Goal: Task Accomplishment & Management: Use online tool/utility

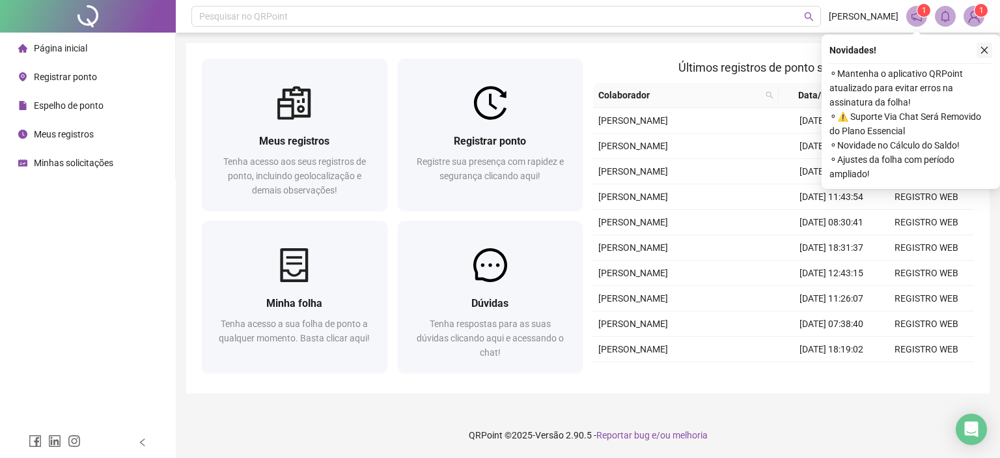
click at [988, 49] on icon "close" at bounding box center [984, 50] width 9 height 9
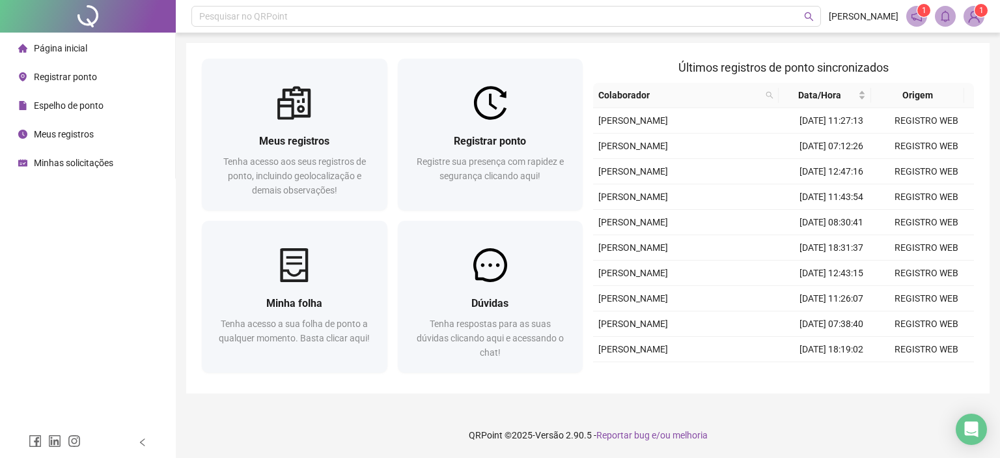
click at [71, 81] on span "Registrar ponto" at bounding box center [65, 77] width 63 height 10
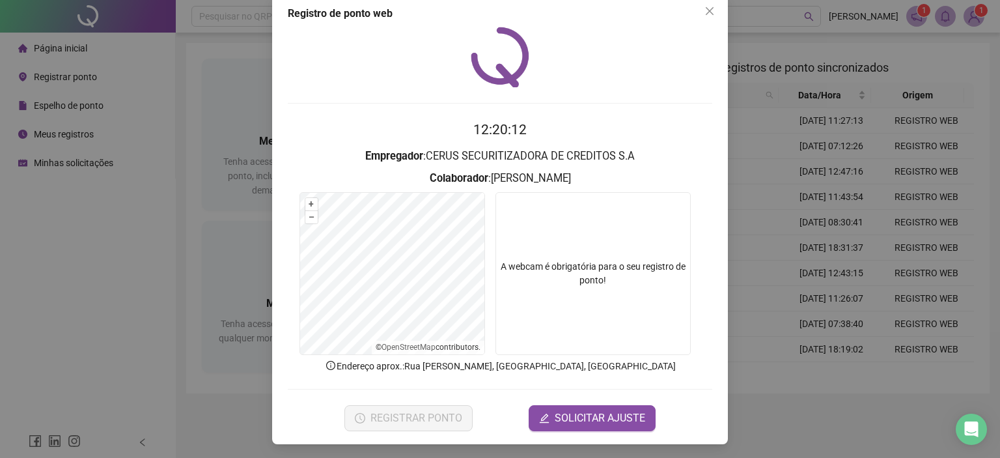
scroll to position [21, 0]
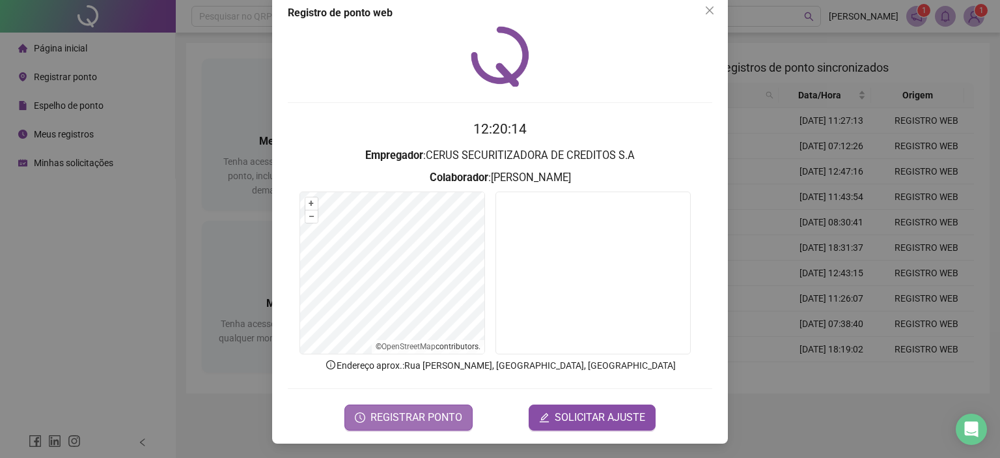
click at [417, 422] on span "REGISTRAR PONTO" at bounding box center [416, 417] width 92 height 16
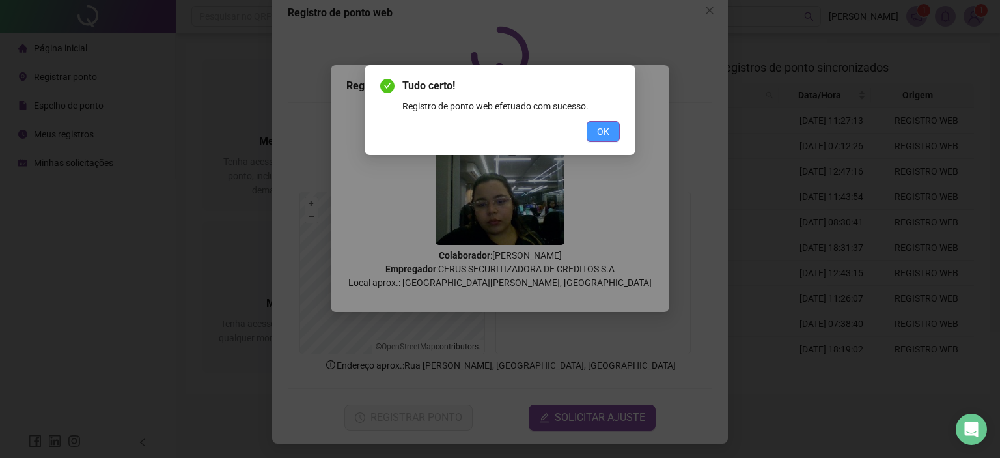
click at [596, 137] on button "OK" at bounding box center [602, 131] width 33 height 21
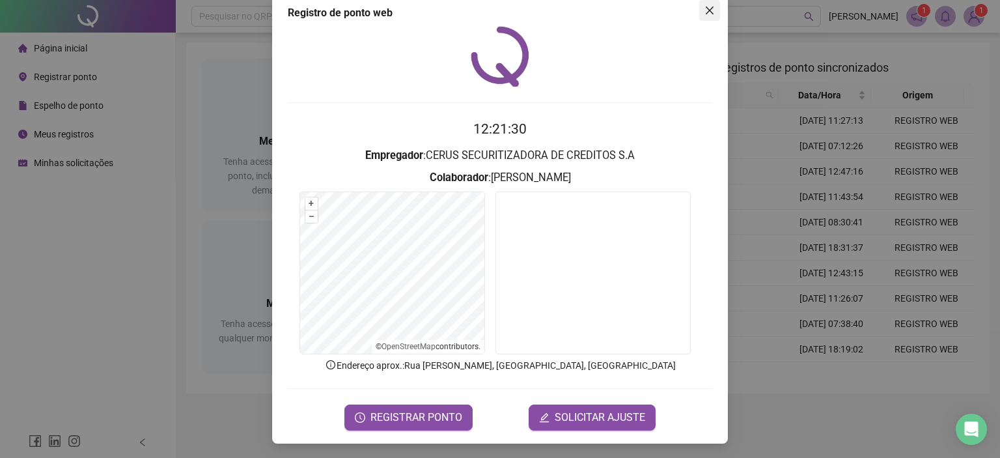
click at [704, 14] on icon "close" at bounding box center [709, 10] width 10 height 10
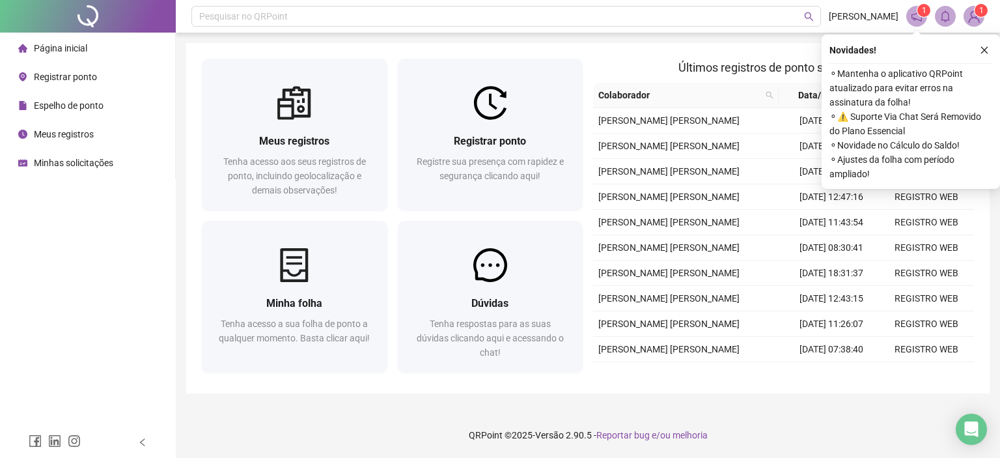
click at [991, 49] on button "button" at bounding box center [984, 50] width 16 height 16
